Goal: Transaction & Acquisition: Purchase product/service

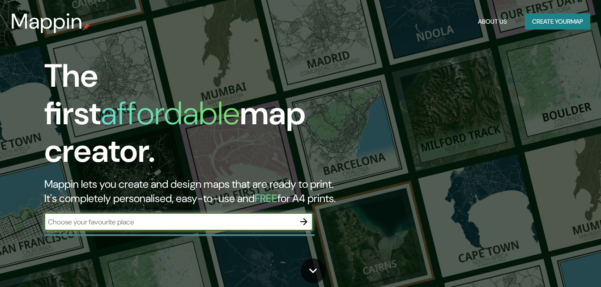
click at [184, 217] on input "text" at bounding box center [169, 222] width 250 height 10
type input "cochabamba"
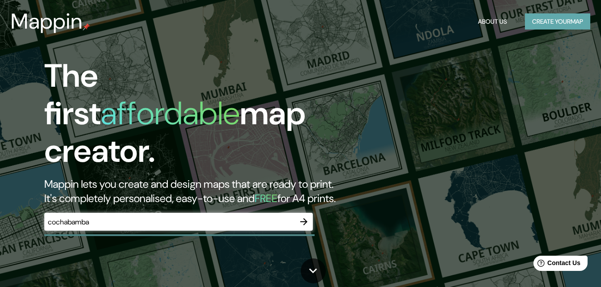
click at [550, 20] on button "Create your map" at bounding box center [557, 21] width 65 height 17
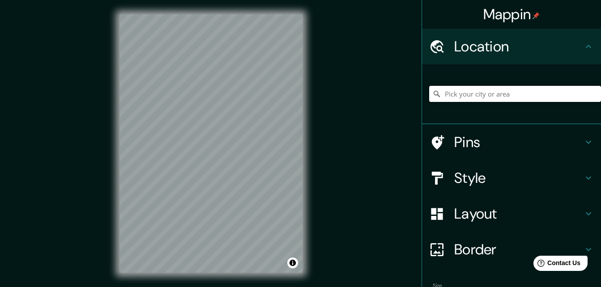
click at [445, 91] on input "Pick your city or area" at bounding box center [515, 94] width 172 height 16
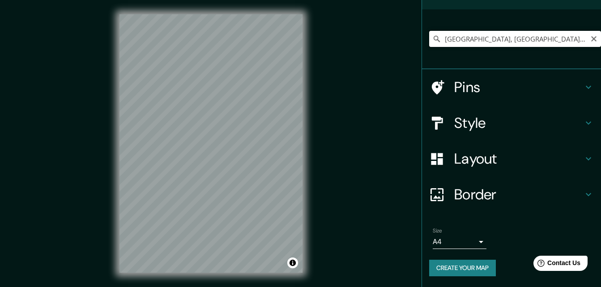
click at [539, 40] on input "[GEOGRAPHIC_DATA], [GEOGRAPHIC_DATA][PERSON_NAME], [GEOGRAPHIC_DATA]" at bounding box center [515, 39] width 172 height 16
click at [507, 38] on input "[GEOGRAPHIC_DATA], [GEOGRAPHIC_DATA][PERSON_NAME], [GEOGRAPHIC_DATA]" at bounding box center [515, 39] width 172 height 16
drag, startPoint x: 507, startPoint y: 38, endPoint x: 602, endPoint y: 37, distance: 94.8
click at [600, 37] on html "Mappin Location [GEOGRAPHIC_DATA], [GEOGRAPHIC_DATA][PERSON_NAME], [GEOGRAPHIC_…" at bounding box center [300, 143] width 601 height 287
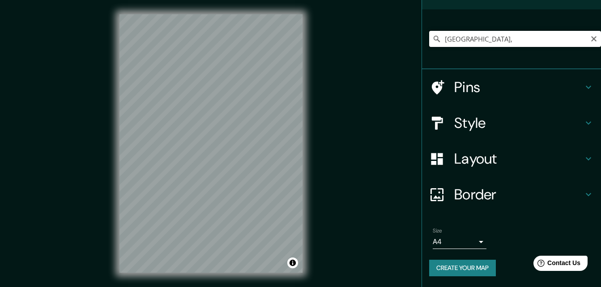
scroll to position [0, 0]
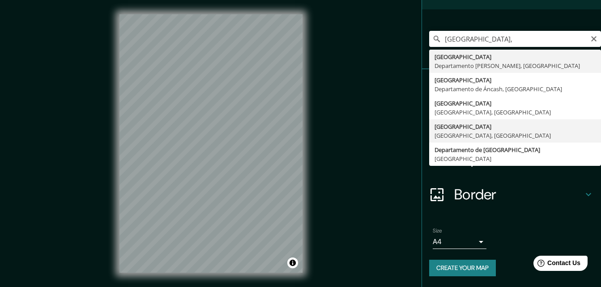
type input "[GEOGRAPHIC_DATA], [GEOGRAPHIC_DATA], [GEOGRAPHIC_DATA]"
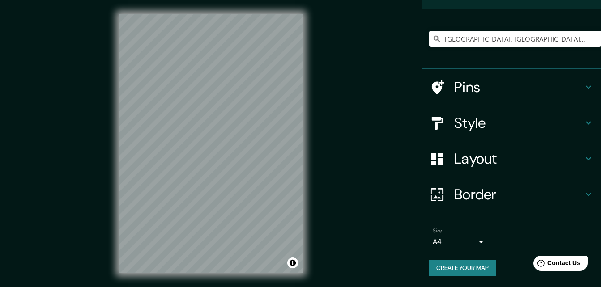
click at [552, 124] on h4 "Style" at bounding box center [518, 123] width 129 height 18
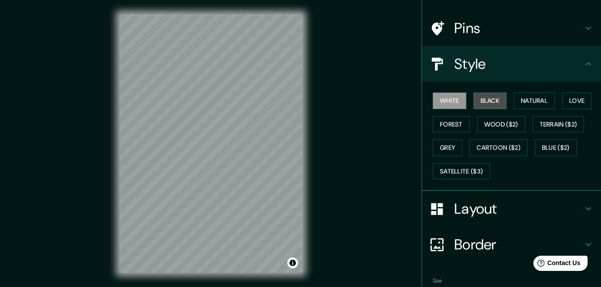
click at [491, 101] on button "Black" at bounding box center [490, 101] width 34 height 17
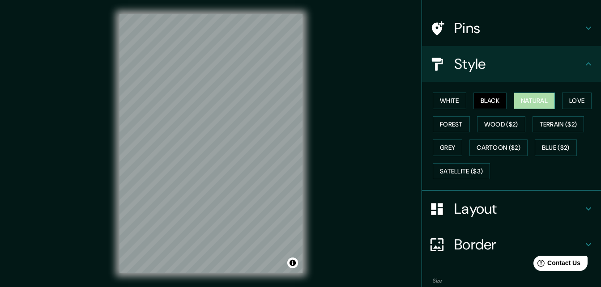
click at [521, 101] on button "Natural" at bounding box center [533, 101] width 41 height 17
click at [573, 97] on button "Love" at bounding box center [577, 101] width 30 height 17
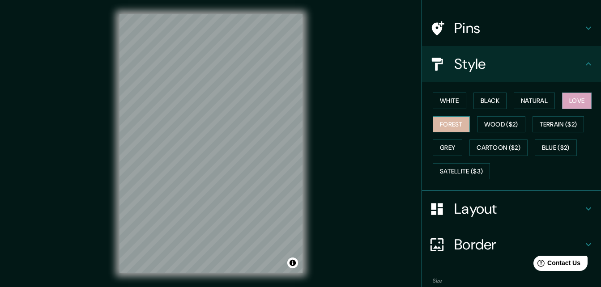
click at [442, 123] on button "Forest" at bounding box center [450, 124] width 37 height 17
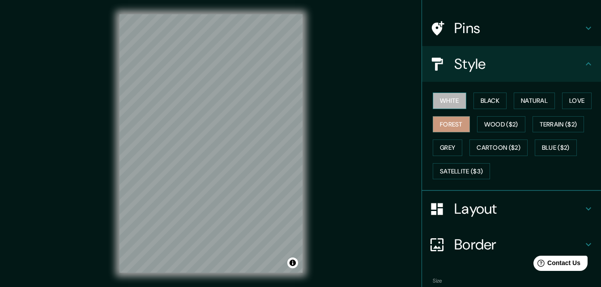
click at [440, 97] on button "White" at bounding box center [449, 101] width 34 height 17
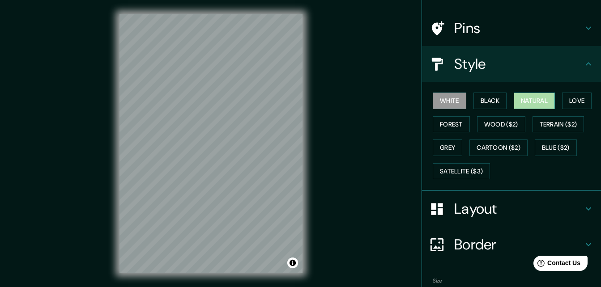
click at [537, 99] on button "Natural" at bounding box center [533, 101] width 41 height 17
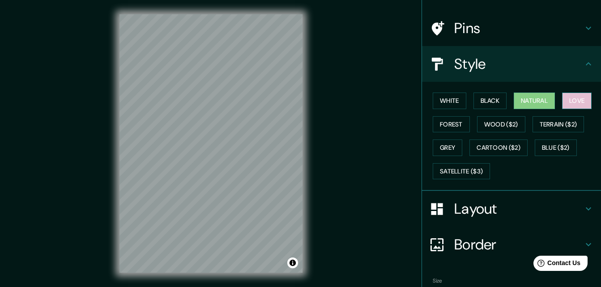
click at [565, 97] on button "Love" at bounding box center [577, 101] width 30 height 17
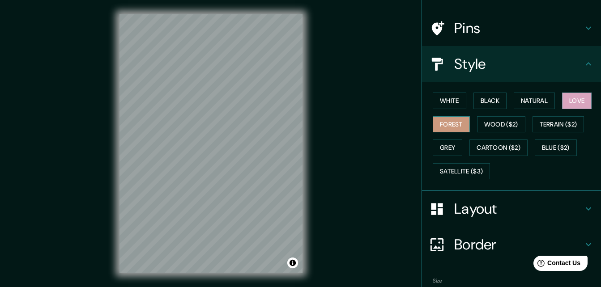
click at [450, 123] on button "Forest" at bounding box center [450, 124] width 37 height 17
click at [440, 145] on button "Grey" at bounding box center [447, 148] width 30 height 17
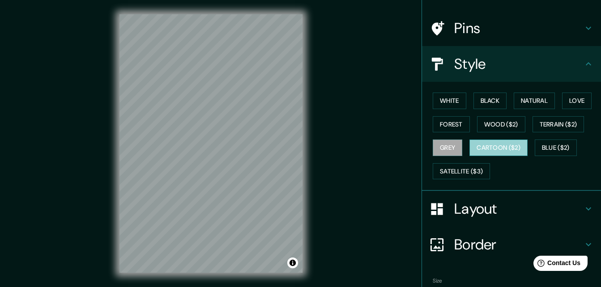
click at [481, 147] on button "Cartoon ($2)" at bounding box center [498, 148] width 58 height 17
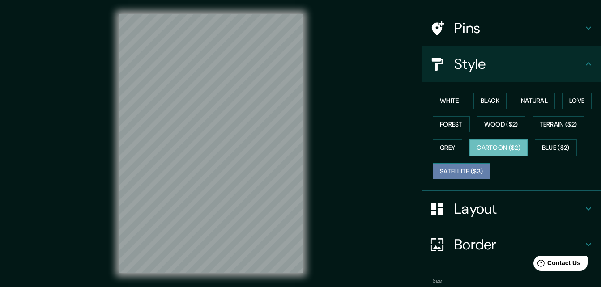
click at [459, 167] on button "Satellite ($3)" at bounding box center [460, 171] width 57 height 17
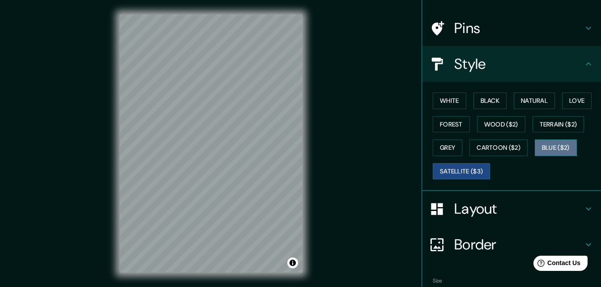
click at [542, 144] on button "Blue ($2)" at bounding box center [555, 148] width 42 height 17
click at [481, 102] on button "Black" at bounding box center [490, 101] width 34 height 17
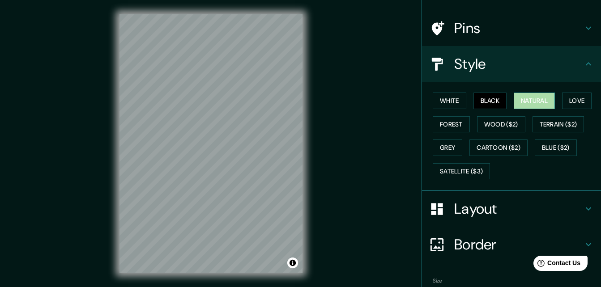
click at [531, 96] on button "Natural" at bounding box center [533, 101] width 41 height 17
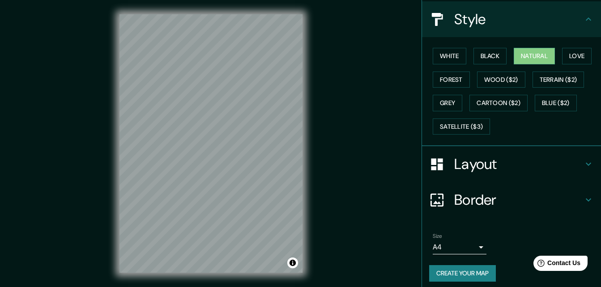
click at [510, 156] on h4 "Layout" at bounding box center [518, 164] width 129 height 18
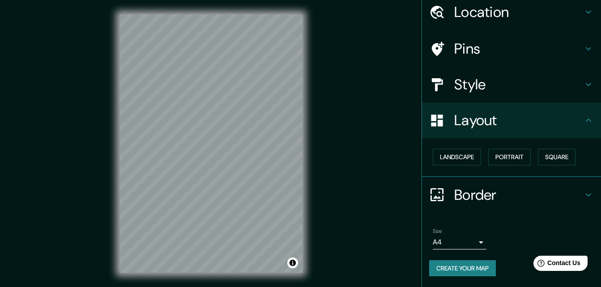
scroll to position [34, 0]
click at [454, 158] on button "Landscape" at bounding box center [456, 157] width 48 height 17
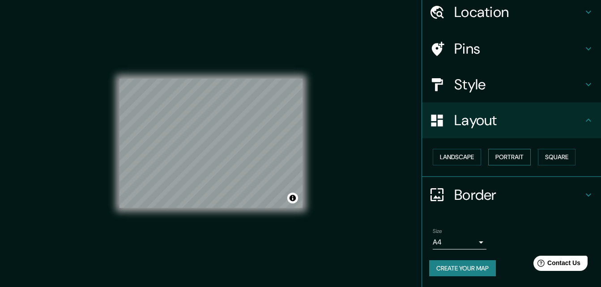
click at [495, 155] on button "Portrait" at bounding box center [509, 157] width 42 height 17
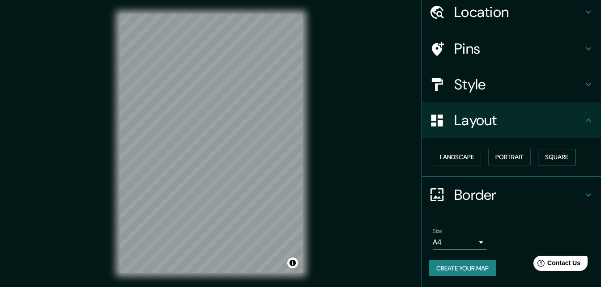
click at [537, 153] on button "Square" at bounding box center [556, 157] width 38 height 17
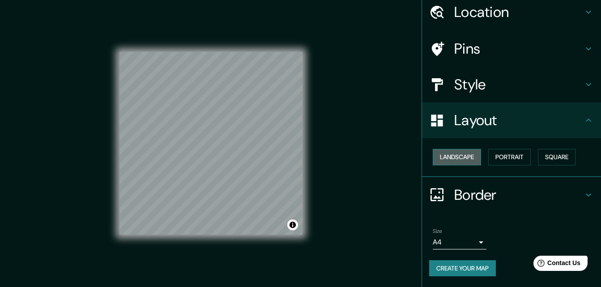
click at [464, 157] on button "Landscape" at bounding box center [456, 157] width 48 height 17
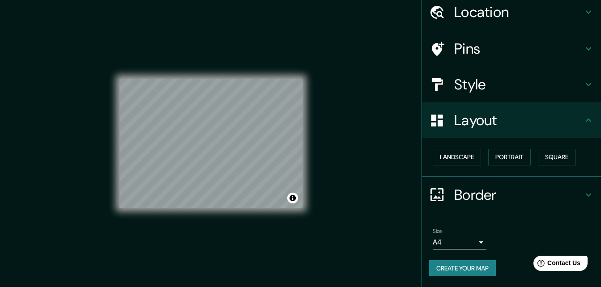
click at [491, 203] on div "Border" at bounding box center [511, 195] width 179 height 36
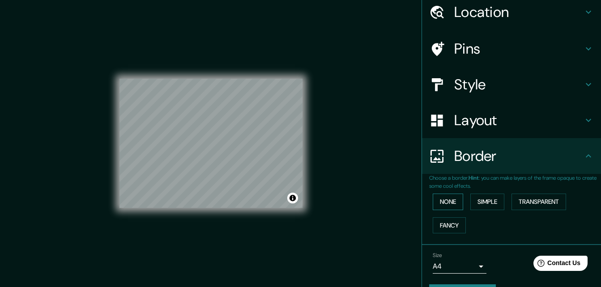
click at [445, 198] on button "None" at bounding box center [447, 202] width 30 height 17
drag, startPoint x: 471, startPoint y: 198, endPoint x: 499, endPoint y: 201, distance: 28.3
click at [471, 198] on button "Simple" at bounding box center [487, 202] width 34 height 17
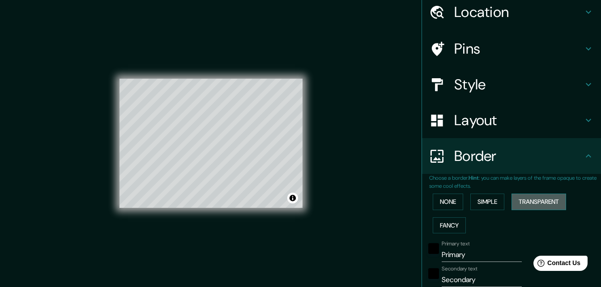
click at [513, 201] on button "Transparent" at bounding box center [538, 202] width 55 height 17
click at [448, 221] on button "Fancy" at bounding box center [448, 225] width 33 height 17
click at [441, 201] on button "None" at bounding box center [447, 202] width 30 height 17
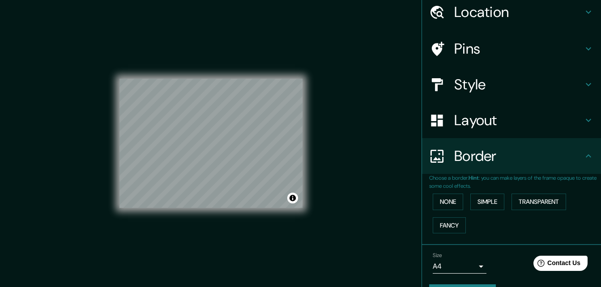
scroll to position [59, 0]
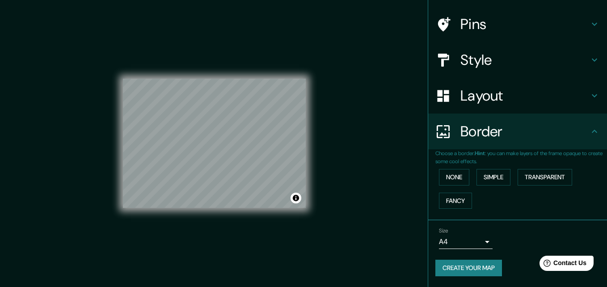
click at [458, 236] on body "Mappin Location [GEOGRAPHIC_DATA], [GEOGRAPHIC_DATA], [GEOGRAPHIC_DATA] Pins St…" at bounding box center [303, 143] width 607 height 287
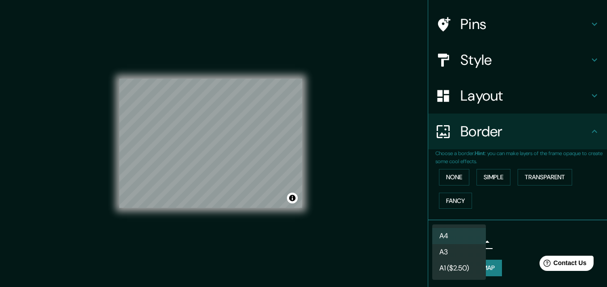
click at [460, 253] on li "A3" at bounding box center [459, 252] width 54 height 16
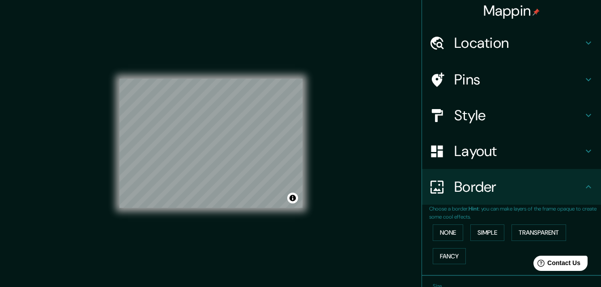
scroll to position [0, 0]
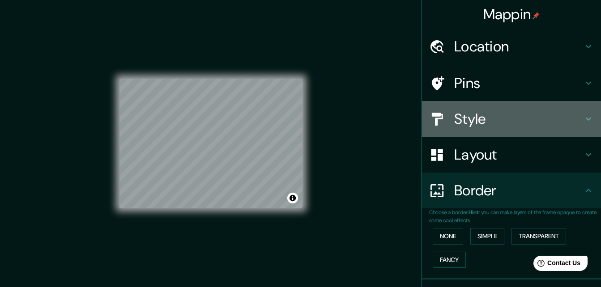
click at [486, 116] on h4 "Style" at bounding box center [518, 119] width 129 height 18
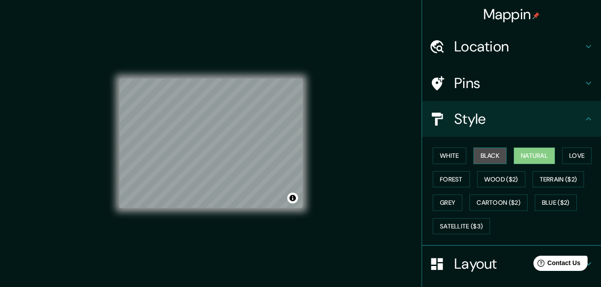
click at [481, 153] on button "Black" at bounding box center [490, 156] width 34 height 17
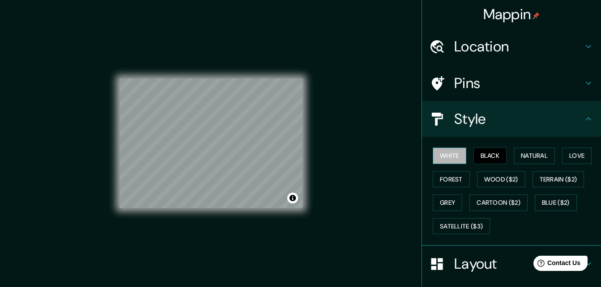
click at [440, 155] on button "White" at bounding box center [449, 156] width 34 height 17
click at [541, 152] on button "Natural" at bounding box center [533, 156] width 41 height 17
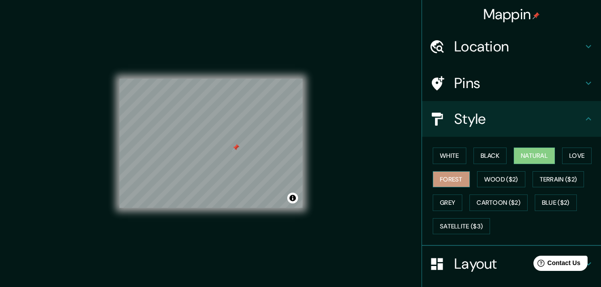
click at [432, 178] on button "Forest" at bounding box center [450, 179] width 37 height 17
click at [236, 149] on div at bounding box center [235, 147] width 7 height 7
click at [549, 157] on button "Natural" at bounding box center [533, 156] width 41 height 17
click at [571, 155] on button "Love" at bounding box center [577, 156] width 30 height 17
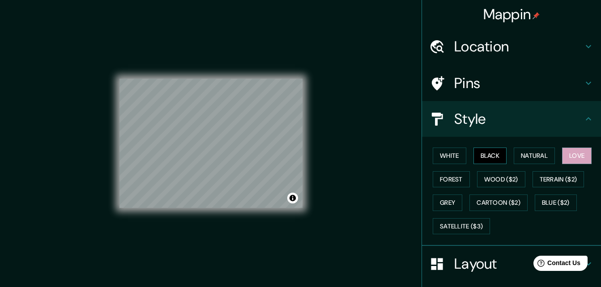
click at [485, 152] on button "Black" at bounding box center [490, 156] width 34 height 17
click at [444, 154] on button "White" at bounding box center [449, 156] width 34 height 17
click at [564, 154] on button "Love" at bounding box center [577, 156] width 30 height 17
click at [548, 155] on button "Natural" at bounding box center [533, 156] width 41 height 17
click at [483, 153] on button "Black" at bounding box center [490, 156] width 34 height 17
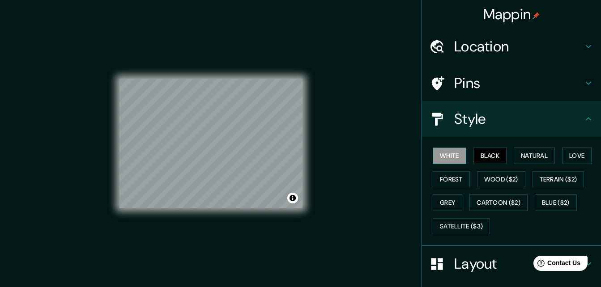
click at [452, 157] on button "White" at bounding box center [449, 156] width 34 height 17
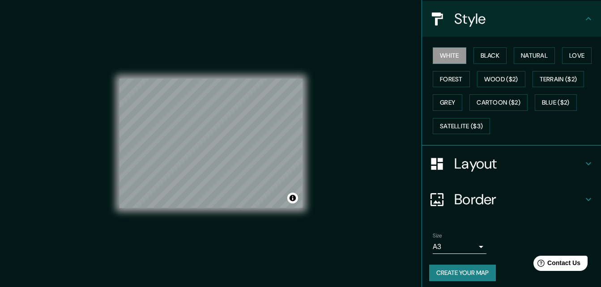
scroll to position [105, 0]
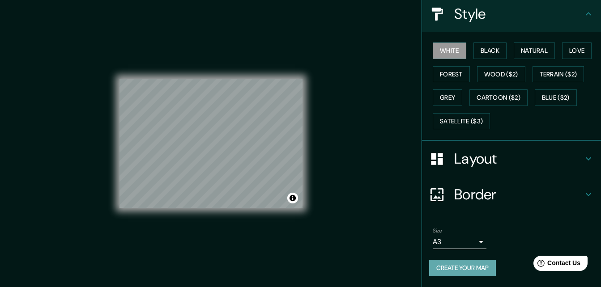
click at [447, 265] on button "Create your map" at bounding box center [462, 268] width 67 height 17
click at [458, 242] on body "Mappin Location [GEOGRAPHIC_DATA], [GEOGRAPHIC_DATA], [GEOGRAPHIC_DATA] Pins St…" at bounding box center [300, 143] width 601 height 287
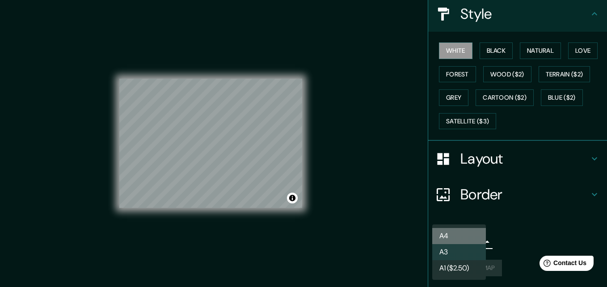
click at [452, 233] on li "A4" at bounding box center [459, 236] width 54 height 16
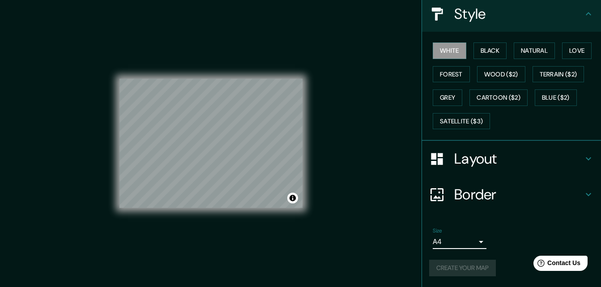
click at [450, 241] on body "Mappin Location [GEOGRAPHIC_DATA], [GEOGRAPHIC_DATA], [GEOGRAPHIC_DATA] Pins St…" at bounding box center [300, 143] width 601 height 287
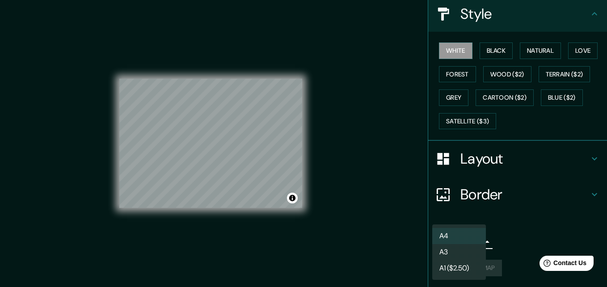
click at [445, 250] on li "A3" at bounding box center [459, 252] width 54 height 16
type input "a4"
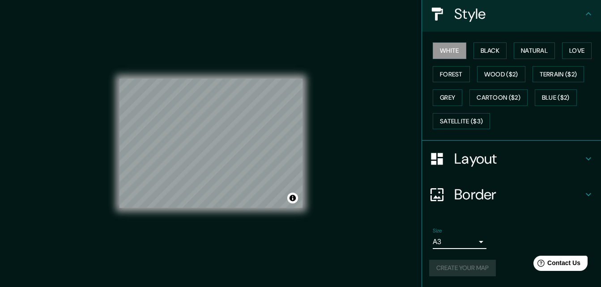
click at [455, 264] on div "Create your map" at bounding box center [511, 268] width 165 height 17
click at [462, 266] on div "Create your map" at bounding box center [511, 268] width 165 height 17
click at [478, 169] on div "Layout" at bounding box center [511, 159] width 179 height 36
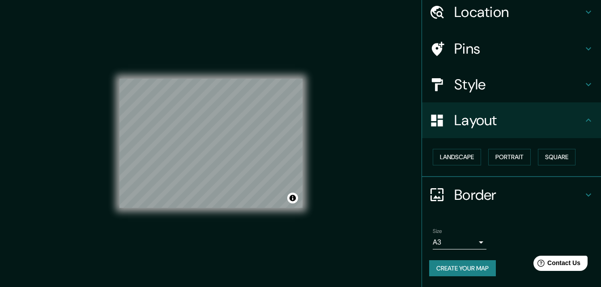
scroll to position [34, 0]
drag, startPoint x: 312, startPoint y: 168, endPoint x: 446, endPoint y: 267, distance: 166.6
click at [446, 267] on button "Create your map" at bounding box center [462, 268] width 67 height 17
